Goal: Information Seeking & Learning: Learn about a topic

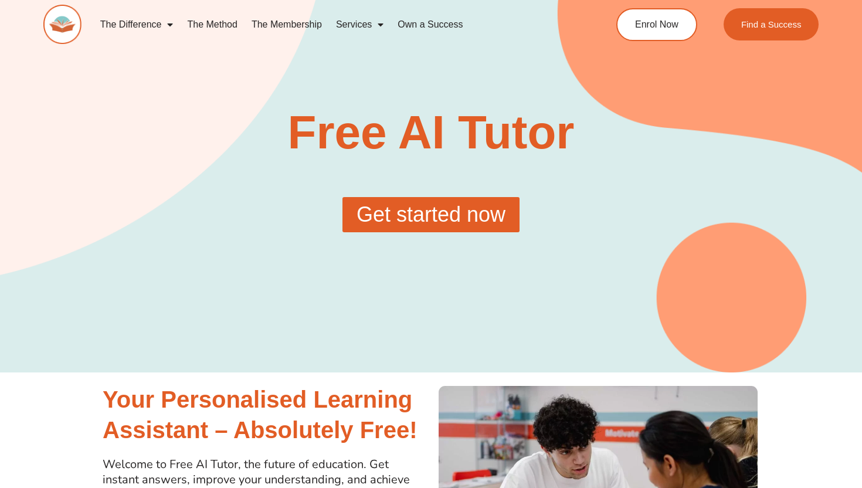
click at [358, 215] on span "Get started now" at bounding box center [431, 214] width 149 height 21
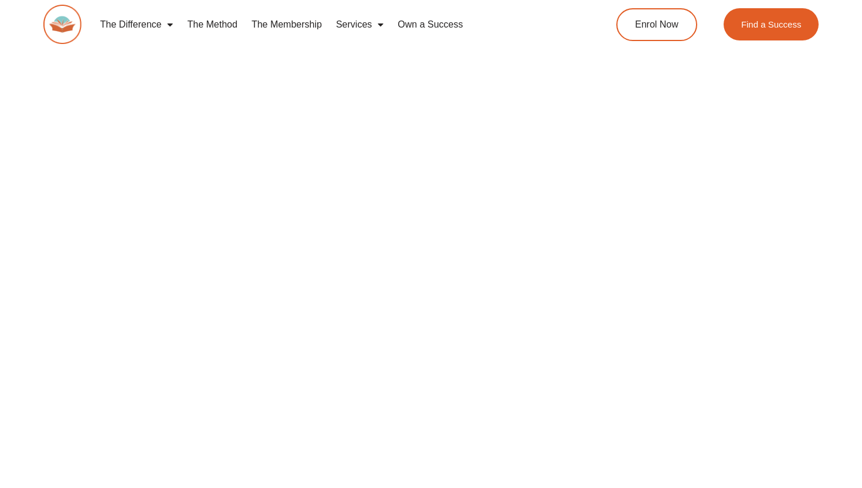
click at [134, 29] on link "The Difference" at bounding box center [136, 24] width 87 height 27
